Goal: Task Accomplishment & Management: Use online tool/utility

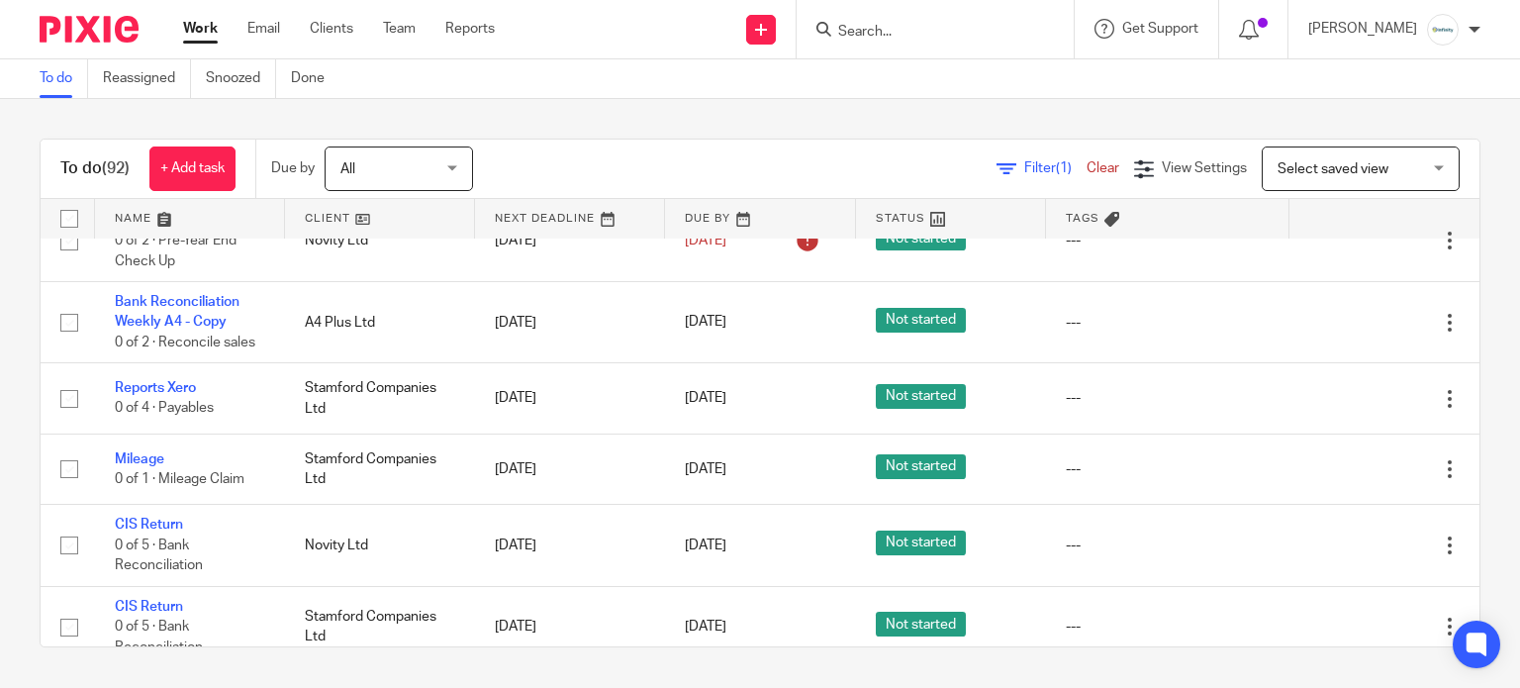
scroll to position [527, 0]
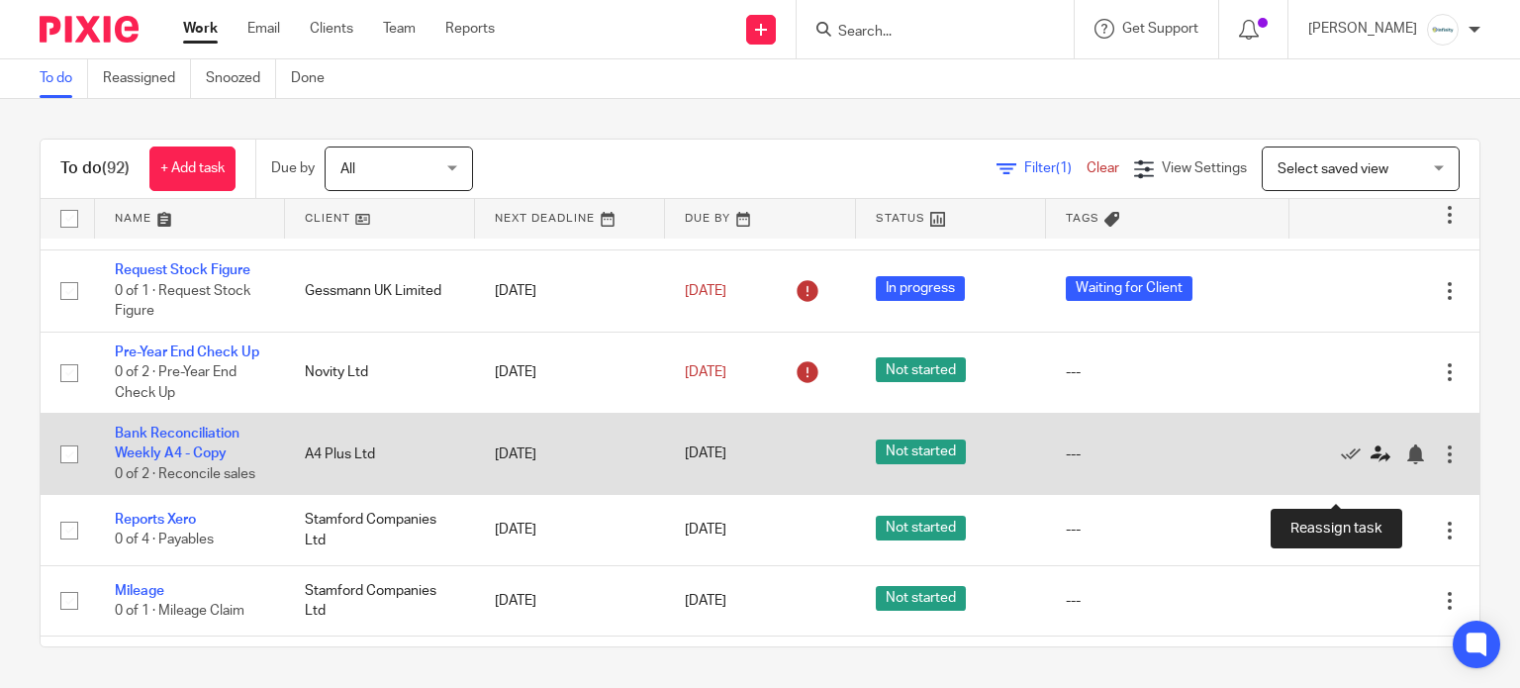
click at [1371, 464] on icon at bounding box center [1381, 454] width 20 height 20
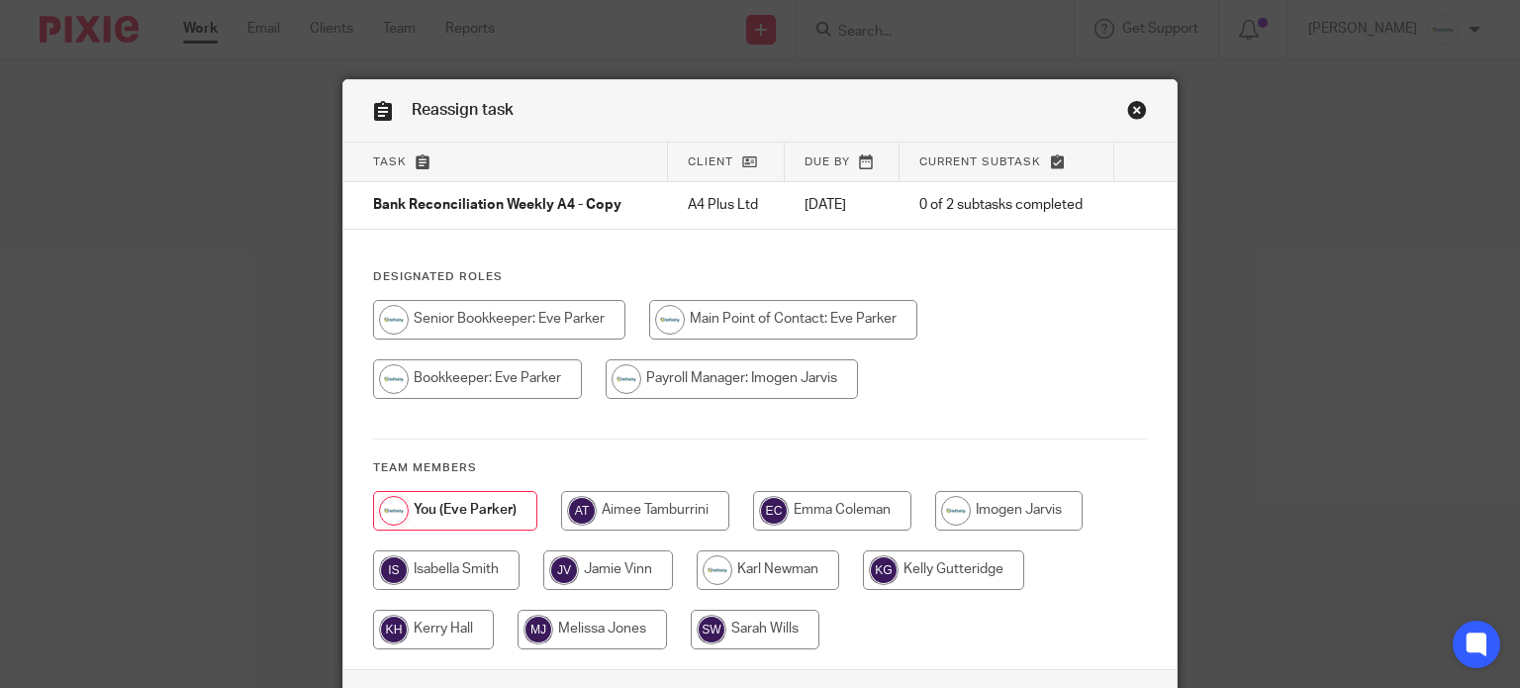
click at [418, 570] on input "radio" at bounding box center [446, 570] width 146 height 40
radio input "true"
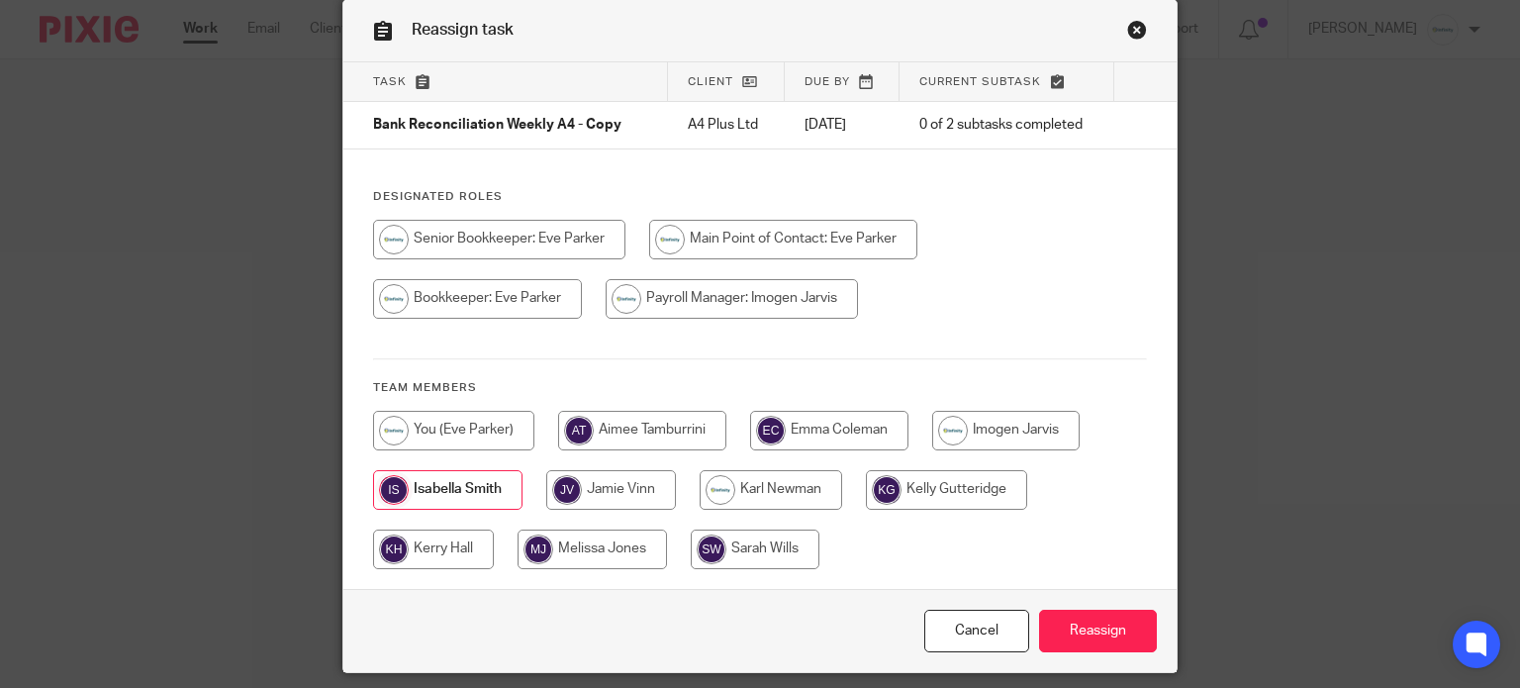
scroll to position [142, 0]
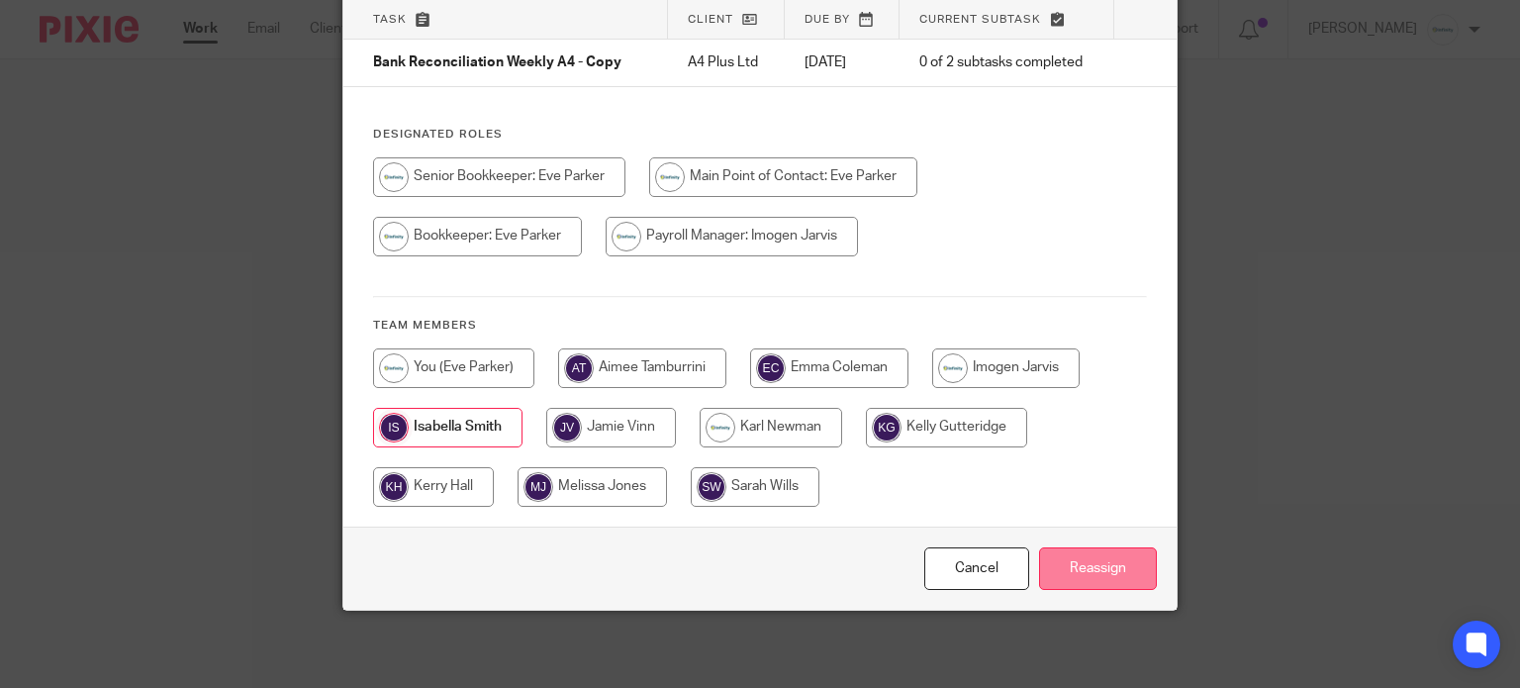
click at [1073, 564] on input "Reassign" at bounding box center [1098, 568] width 118 height 43
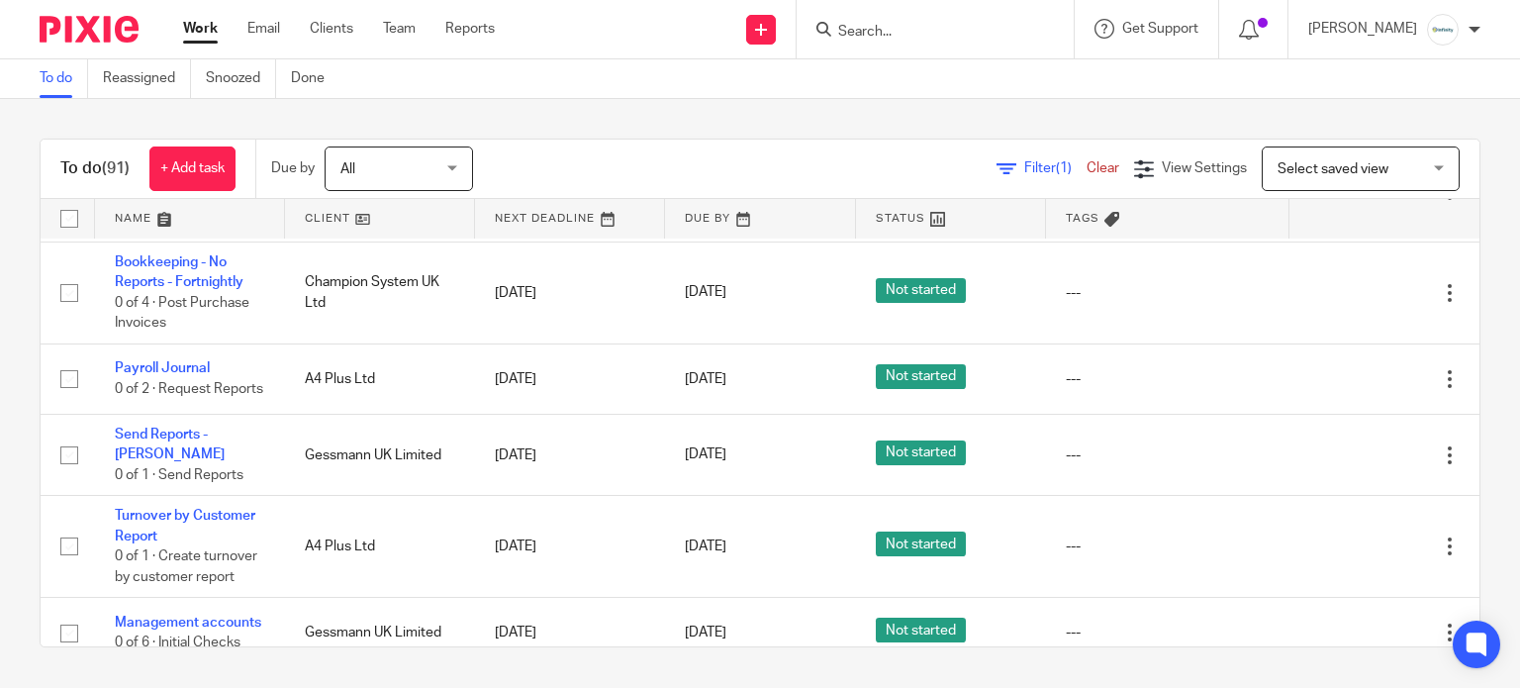
scroll to position [2242, 0]
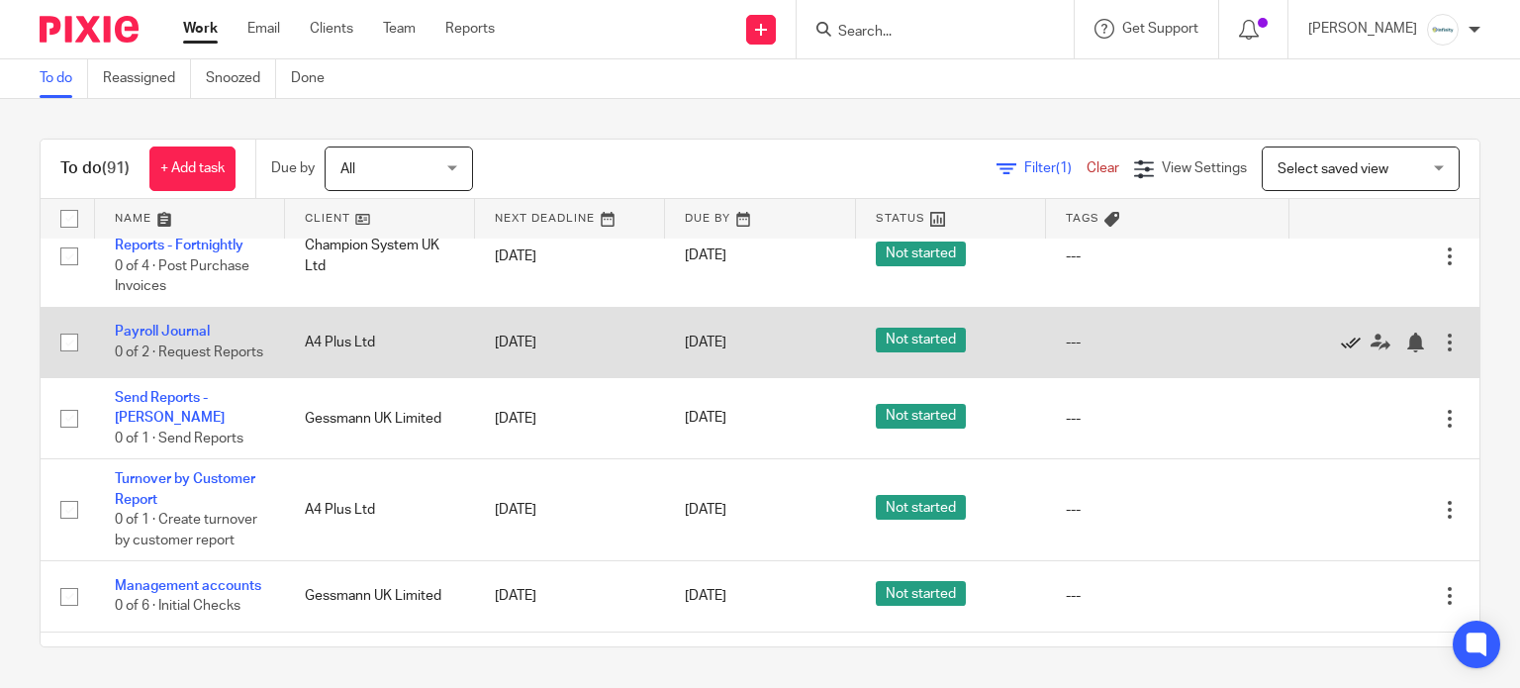
click at [1341, 352] on icon at bounding box center [1351, 342] width 20 height 20
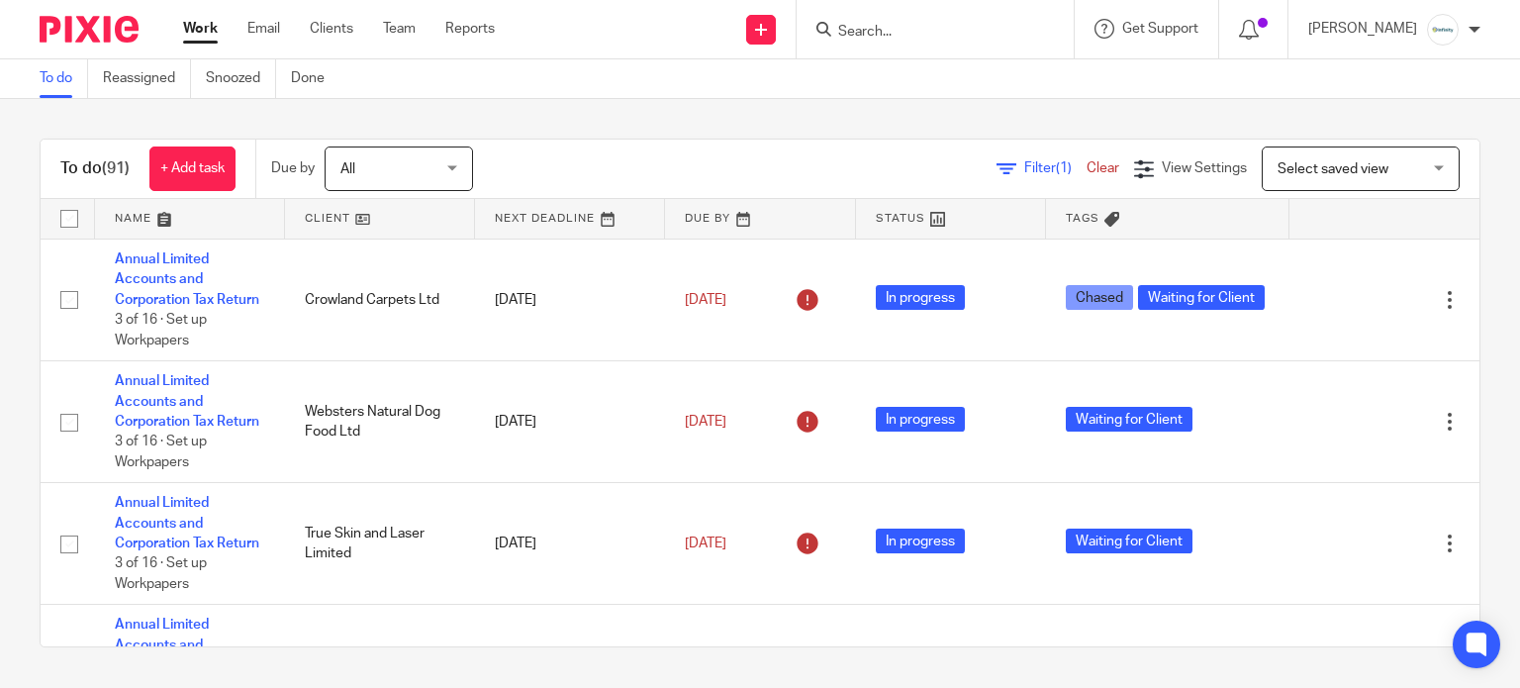
scroll to position [4354, 0]
